Goal: Check status: Check status

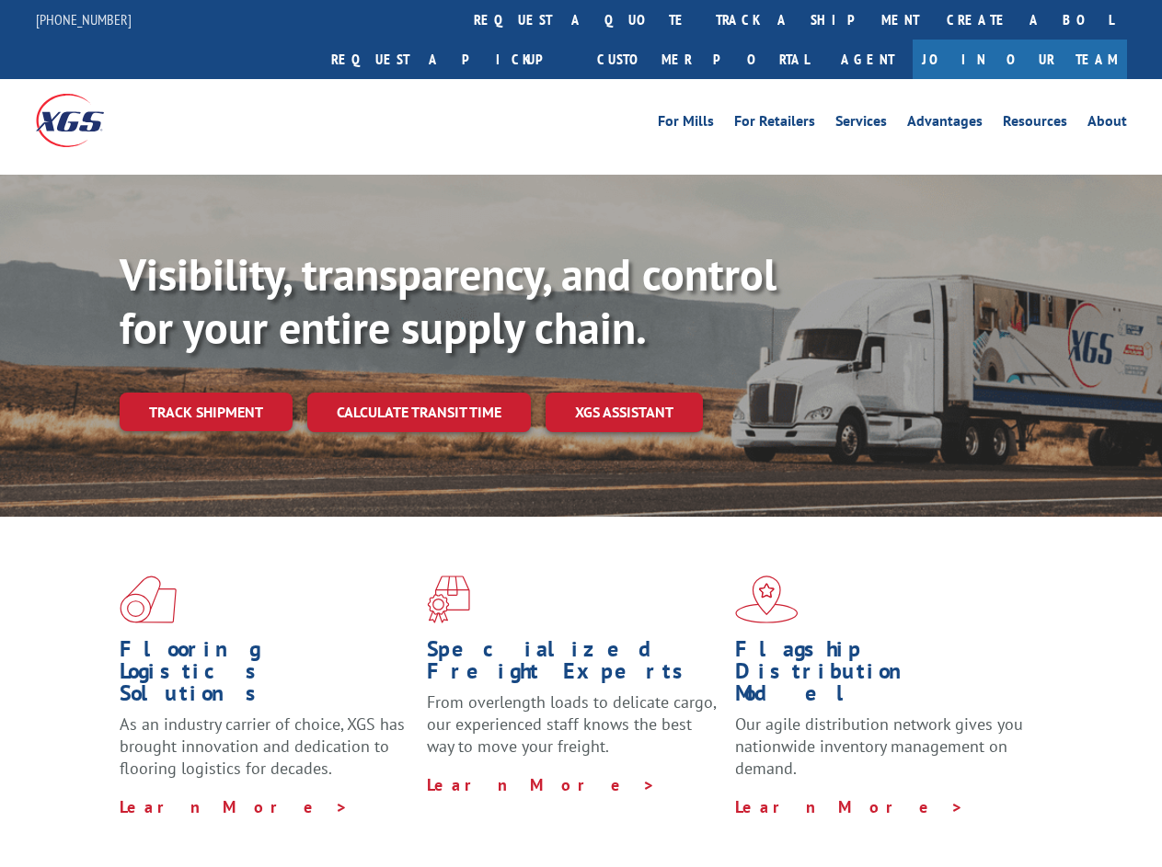
click at [580, 433] on div "Visibility, transparency, and control for your entire supply chain. Track shipm…" at bounding box center [641, 376] width 1042 height 257
click at [702, 19] on link "track a shipment" at bounding box center [817, 20] width 231 height 40
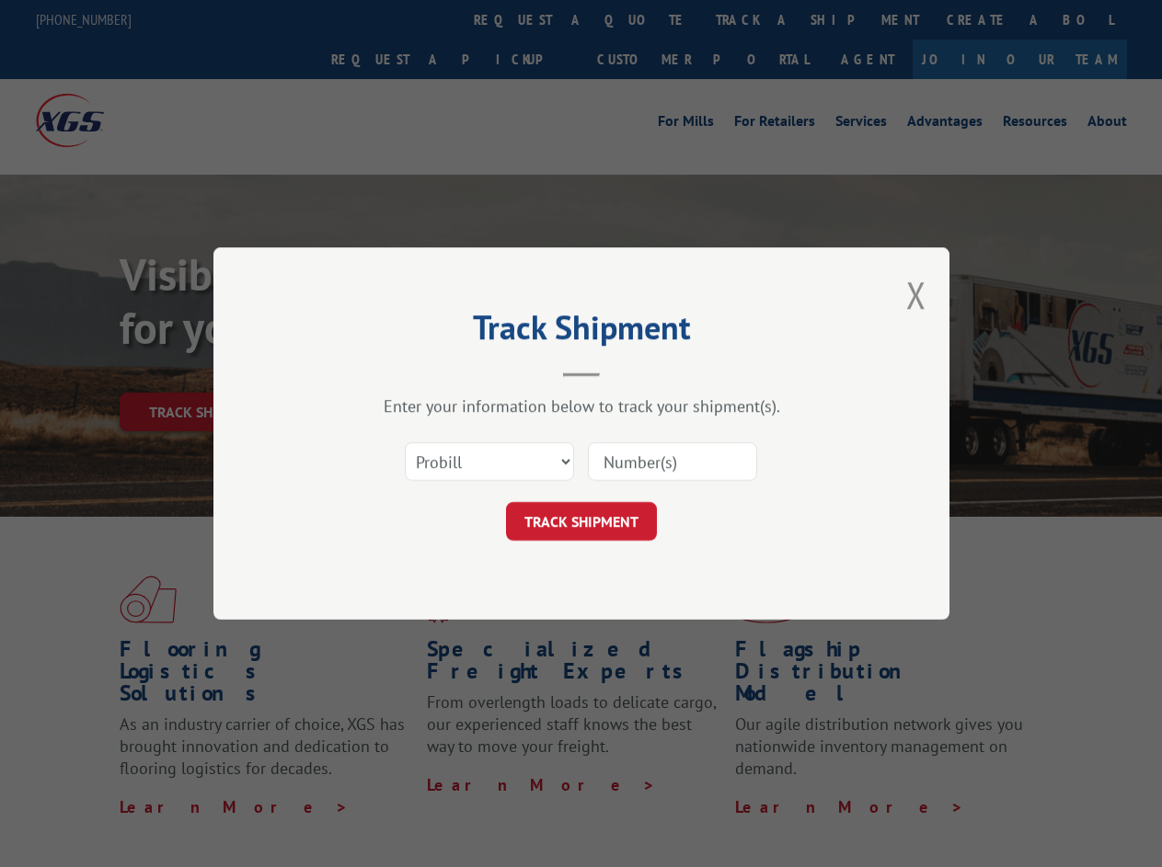
click at [642, 19] on div "Track Shipment Enter your information below to track your shipment(s). Select c…" at bounding box center [581, 433] width 1162 height 867
click at [757, 19] on div "Track Shipment Enter your information below to track your shipment(s). Select c…" at bounding box center [581, 433] width 1162 height 867
click at [205, 372] on div "Track Shipment Enter your information below to track your shipment(s). Select c…" at bounding box center [581, 433] width 1162 height 867
click at [418, 372] on header "Track Shipment" at bounding box center [581, 346] width 552 height 63
click at [624, 372] on header "Track Shipment" at bounding box center [581, 346] width 552 height 63
